Goal: Information Seeking & Learning: Obtain resource

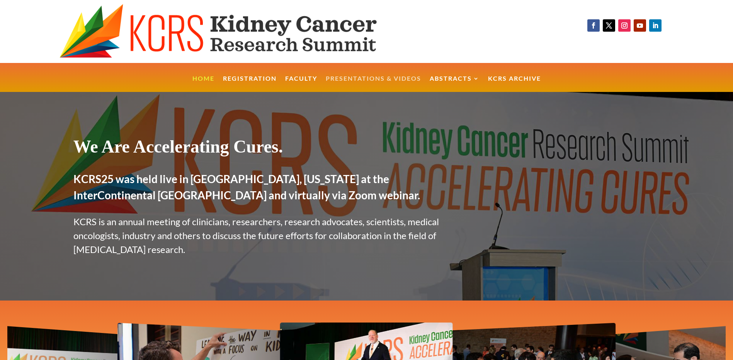
click at [348, 81] on link "Presentations & Videos" at bounding box center [373, 84] width 95 height 17
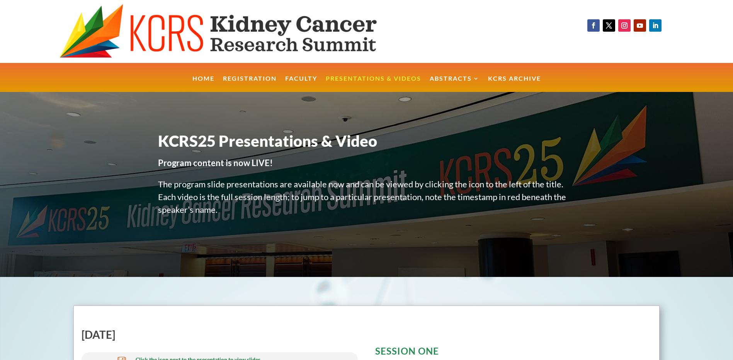
click at [471, 71] on ul "Home Registration Faculty Presentations & Videos Abstracts KCRS25 Abstract Book…" at bounding box center [366, 77] width 357 height 29
click at [471, 75] on ul "Home Registration Faculty Presentations & Videos Abstracts KCRS25 Abstract Book…" at bounding box center [366, 77] width 357 height 29
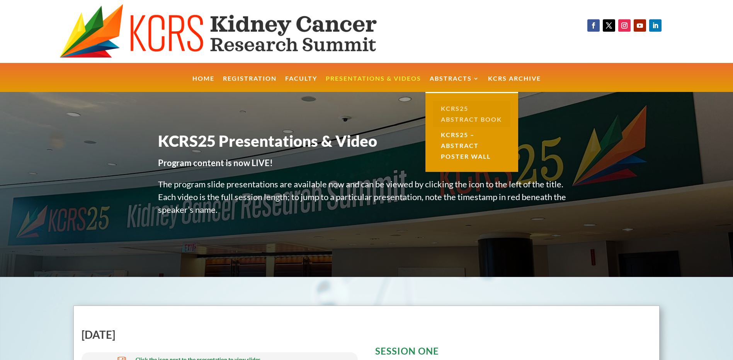
click at [469, 116] on link "KCRS25 Abstract Book" at bounding box center [471, 114] width 77 height 26
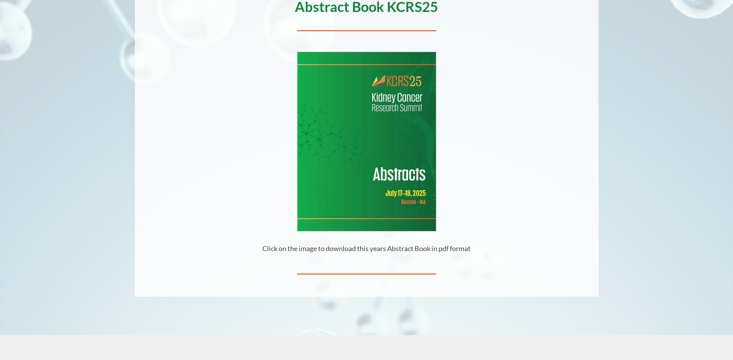
scroll to position [155, 0]
click at [375, 175] on img at bounding box center [366, 141] width 138 height 179
